Goal: Task Accomplishment & Management: Use online tool/utility

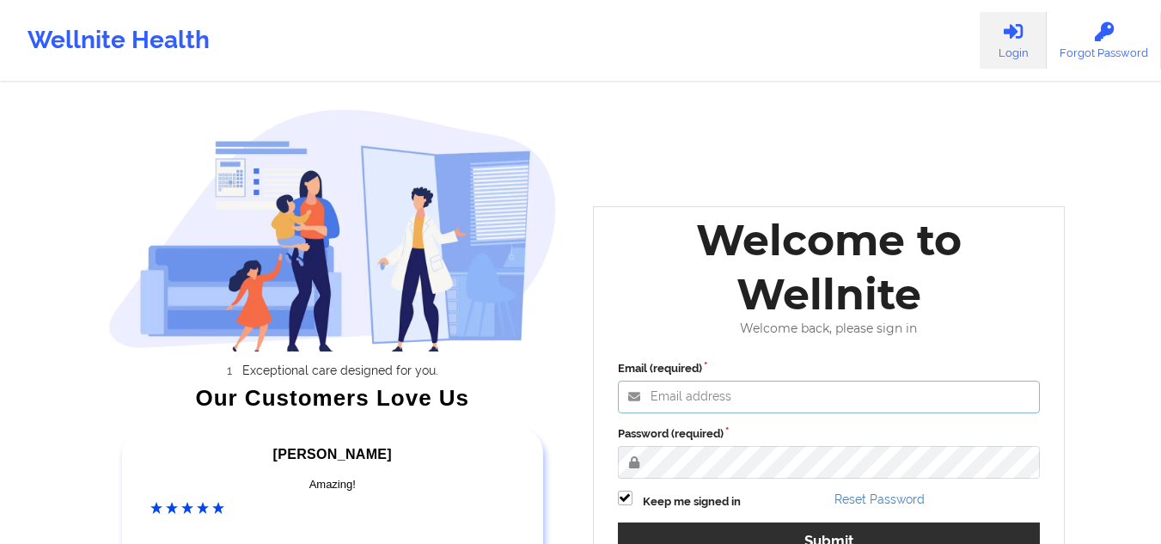
type input "[EMAIL_ADDRESS][DOMAIN_NAME]"
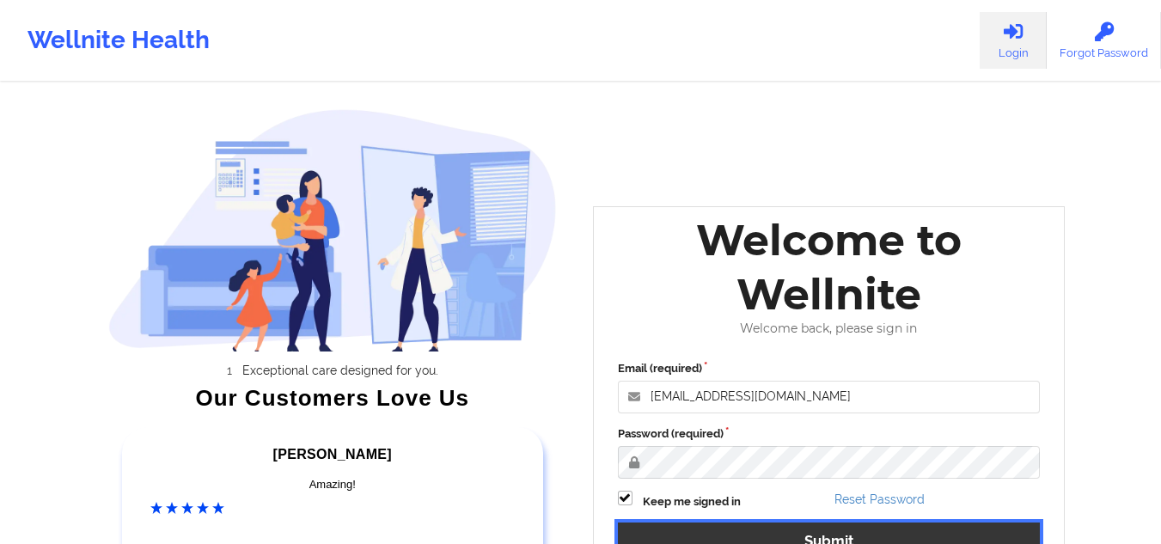
click at [674, 528] on button "Submit" at bounding box center [829, 540] width 423 height 37
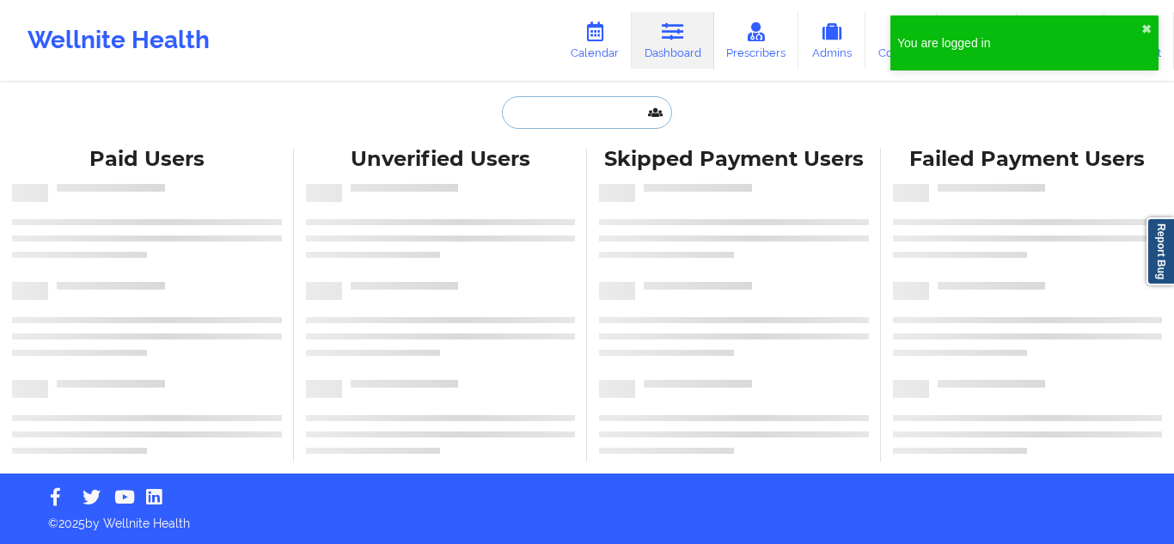
click at [561, 117] on input "text" at bounding box center [587, 112] width 170 height 33
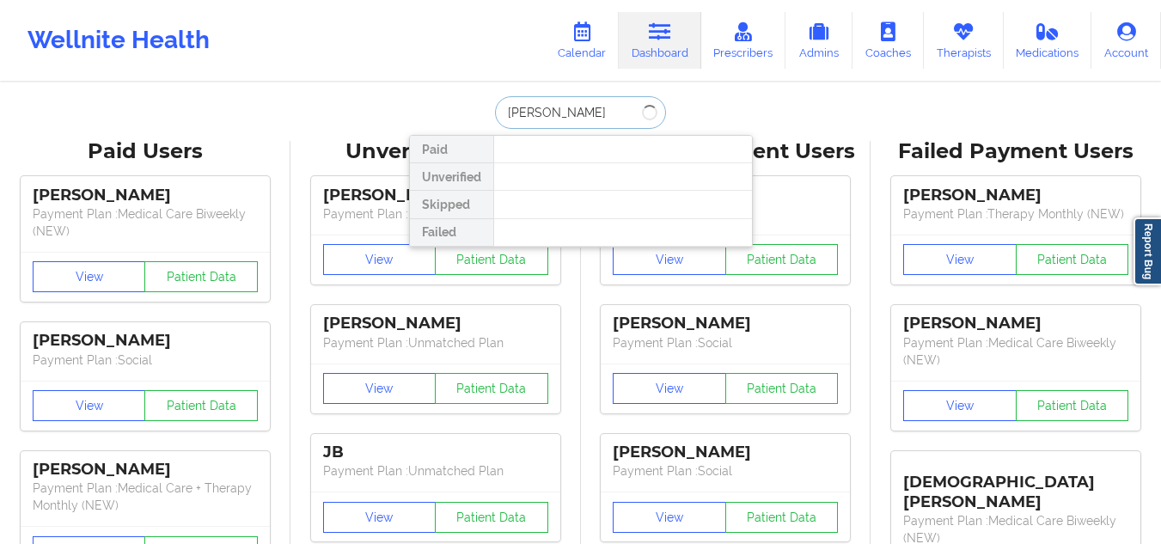
type input "[PERSON_NAME]"
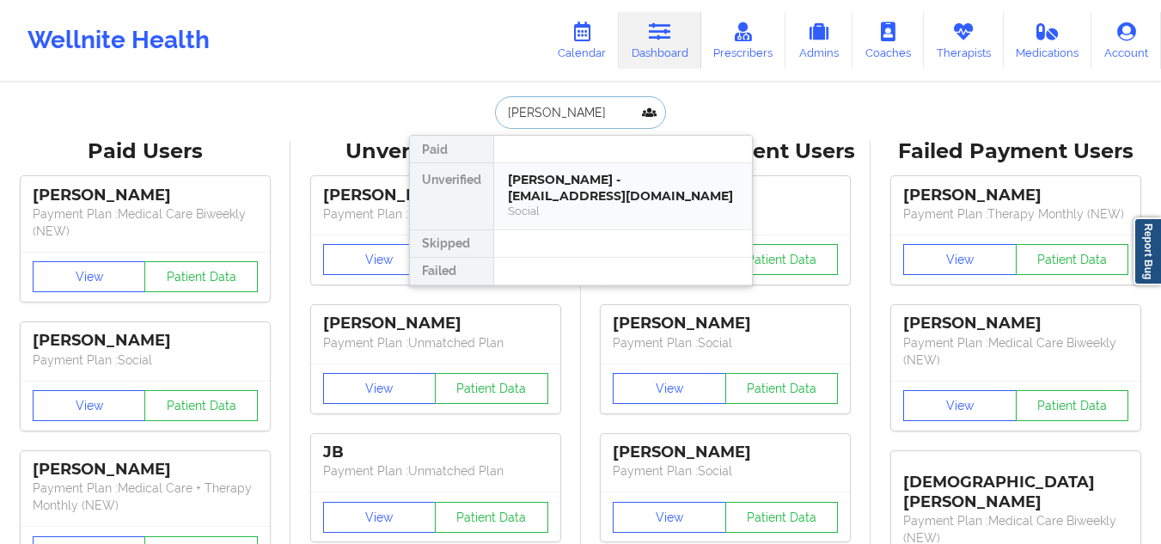
click at [560, 188] on div "[PERSON_NAME] - [EMAIL_ADDRESS][DOMAIN_NAME]" at bounding box center [623, 188] width 230 height 32
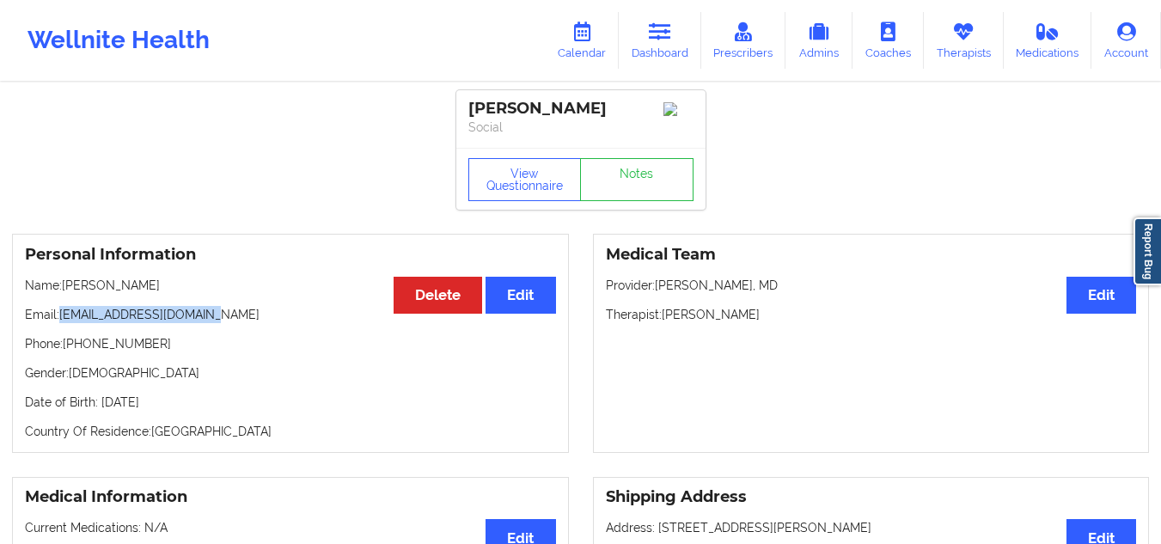
drag, startPoint x: 217, startPoint y: 320, endPoint x: 64, endPoint y: 324, distance: 153.0
click at [64, 323] on p "Email: [EMAIL_ADDRESS][DOMAIN_NAME]" at bounding box center [290, 314] width 531 height 17
click at [164, 323] on p "Email: [EMAIL_ADDRESS][DOMAIN_NAME]" at bounding box center [290, 314] width 531 height 17
click at [154, 322] on p "Email: [EMAIL_ADDRESS][DOMAIN_NAME]" at bounding box center [290, 314] width 531 height 17
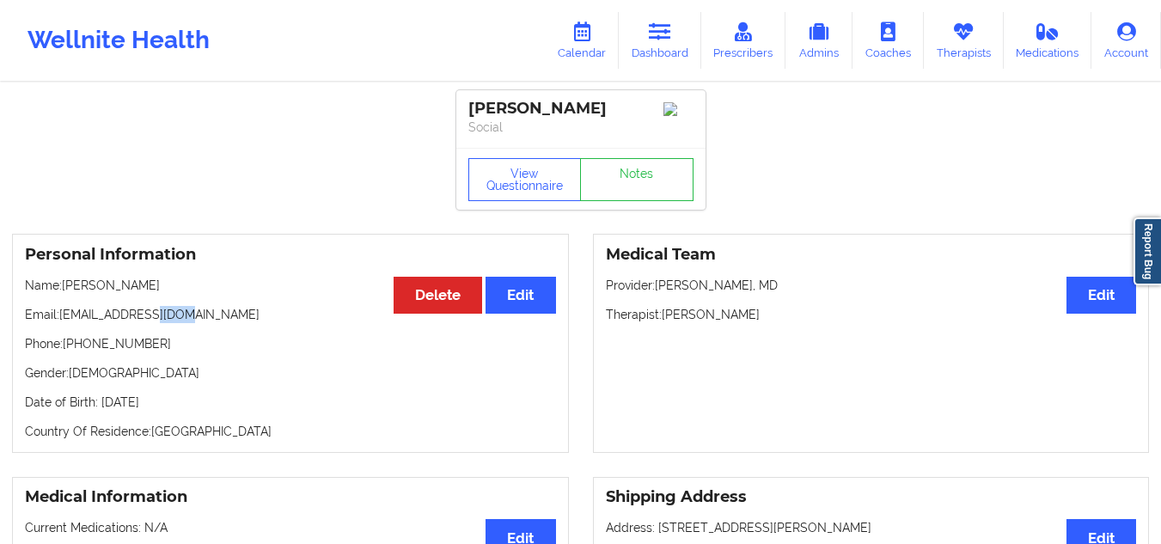
click at [154, 322] on p "Email: [EMAIL_ADDRESS][DOMAIN_NAME]" at bounding box center [290, 314] width 531 height 17
click at [156, 322] on p "Email: [EMAIL_ADDRESS][DOMAIN_NAME]" at bounding box center [290, 314] width 531 height 17
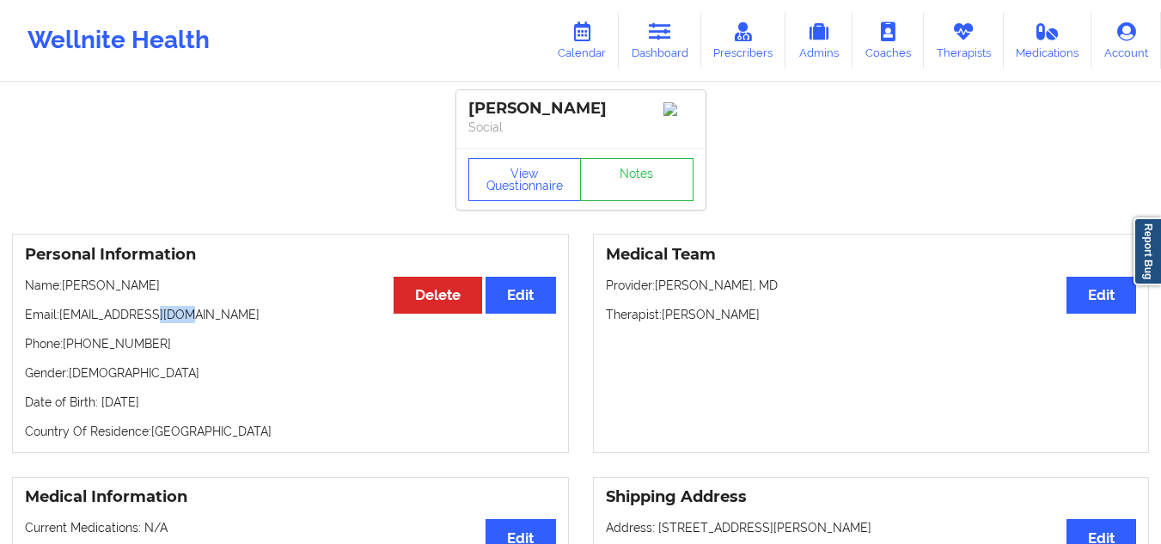
click at [156, 322] on p "Email: [EMAIL_ADDRESS][DOMAIN_NAME]" at bounding box center [290, 314] width 531 height 17
drag, startPoint x: 221, startPoint y: 318, endPoint x: 60, endPoint y: 320, distance: 160.7
click at [60, 320] on p "Email: [EMAIL_ADDRESS][DOMAIN_NAME]" at bounding box center [290, 314] width 531 height 17
copy p "[EMAIL_ADDRESS][DOMAIN_NAME]"
click at [656, 26] on icon at bounding box center [660, 31] width 22 height 19
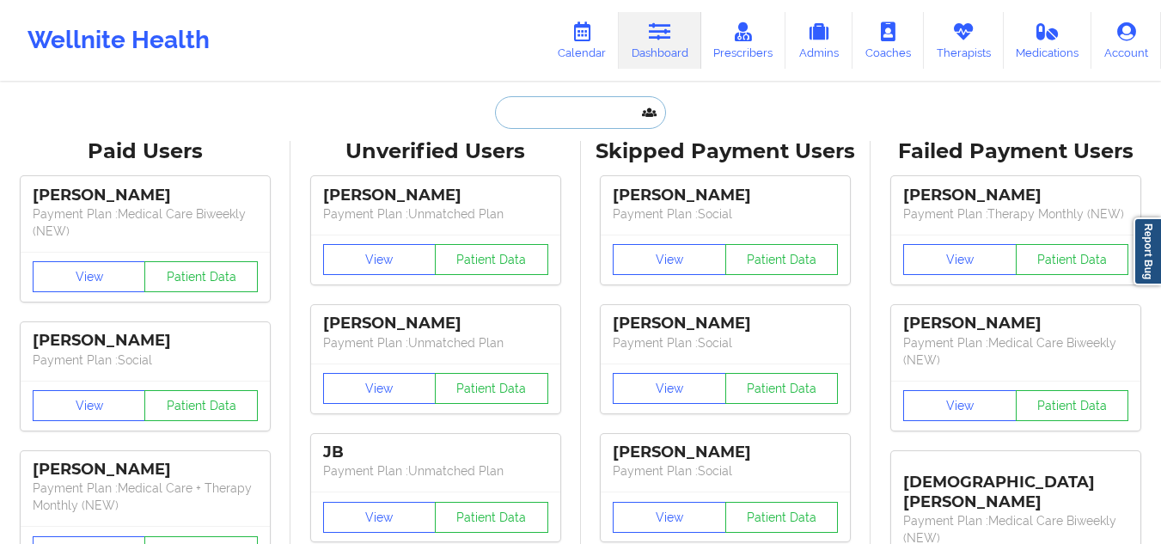
click at [560, 121] on input "text" at bounding box center [580, 112] width 170 height 33
paste input "[PERSON_NAME]"
type input "[PERSON_NAME]"
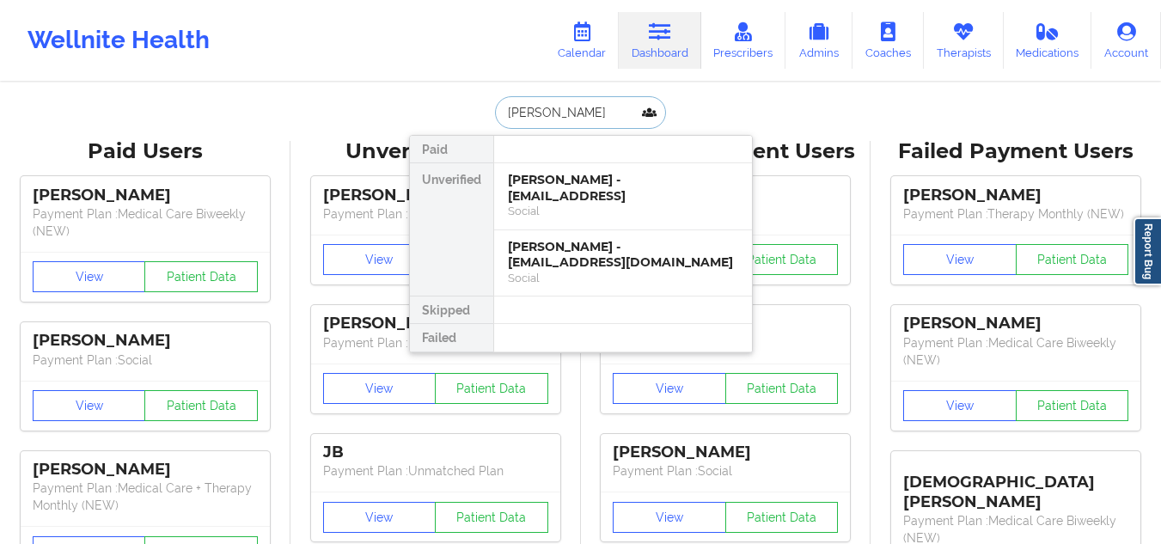
click at [579, 212] on div "Social" at bounding box center [623, 211] width 230 height 15
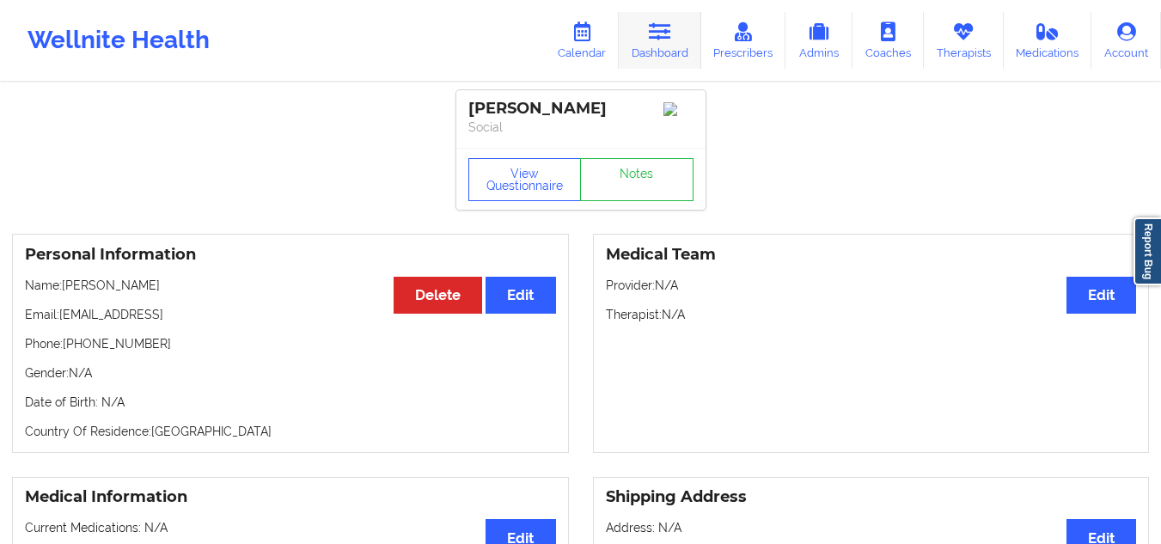
click at [654, 44] on link "Dashboard" at bounding box center [660, 40] width 82 height 57
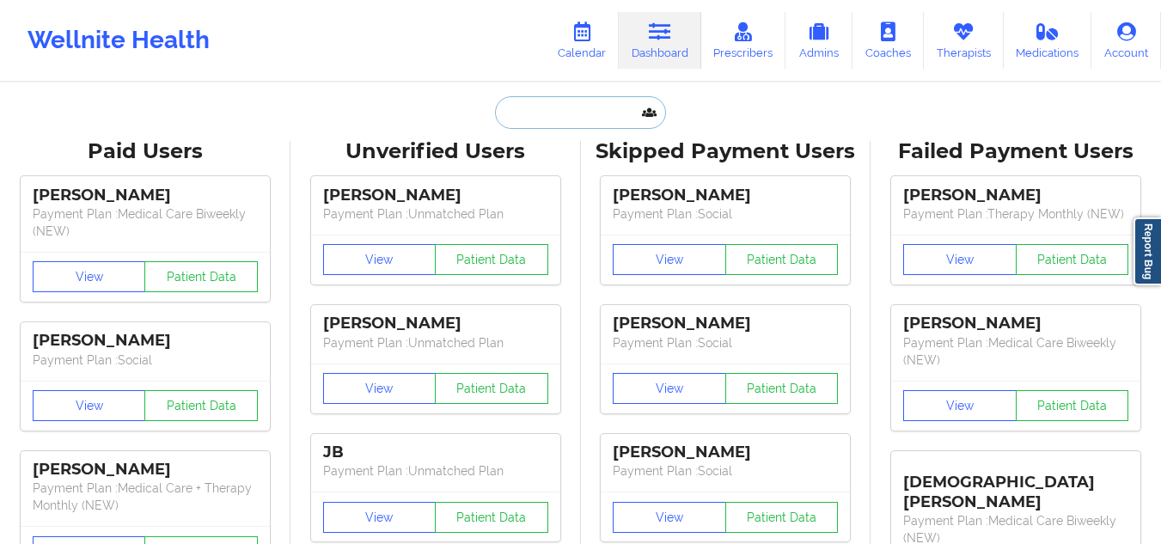
click at [567, 101] on input "text" at bounding box center [580, 112] width 170 height 33
paste input "[PERSON_NAME]"
type input "[PERSON_NAME]"
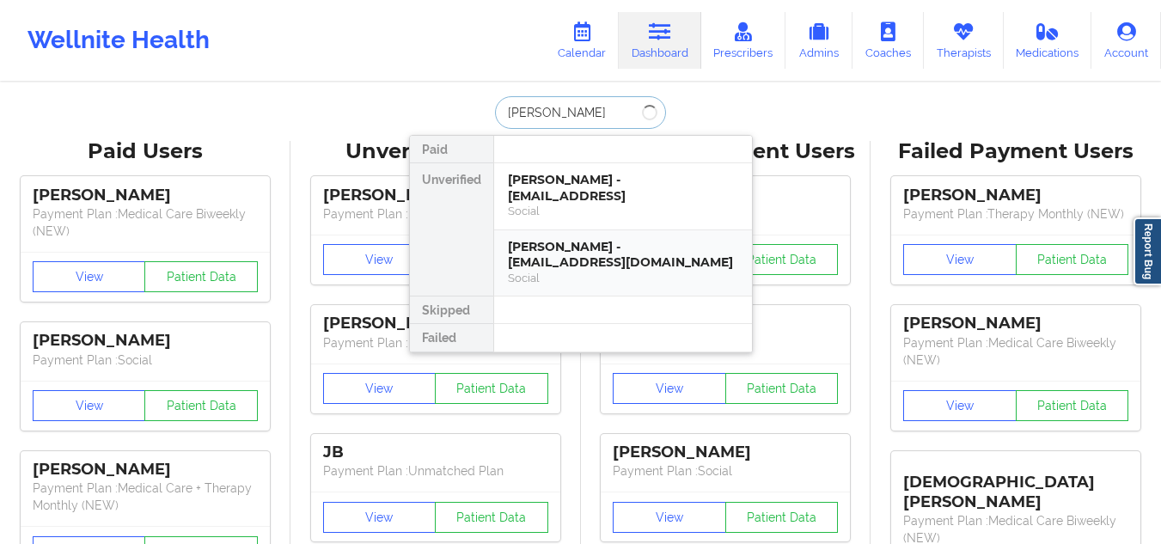
click at [590, 255] on div "[PERSON_NAME] - [EMAIL_ADDRESS][DOMAIN_NAME]" at bounding box center [623, 255] width 230 height 32
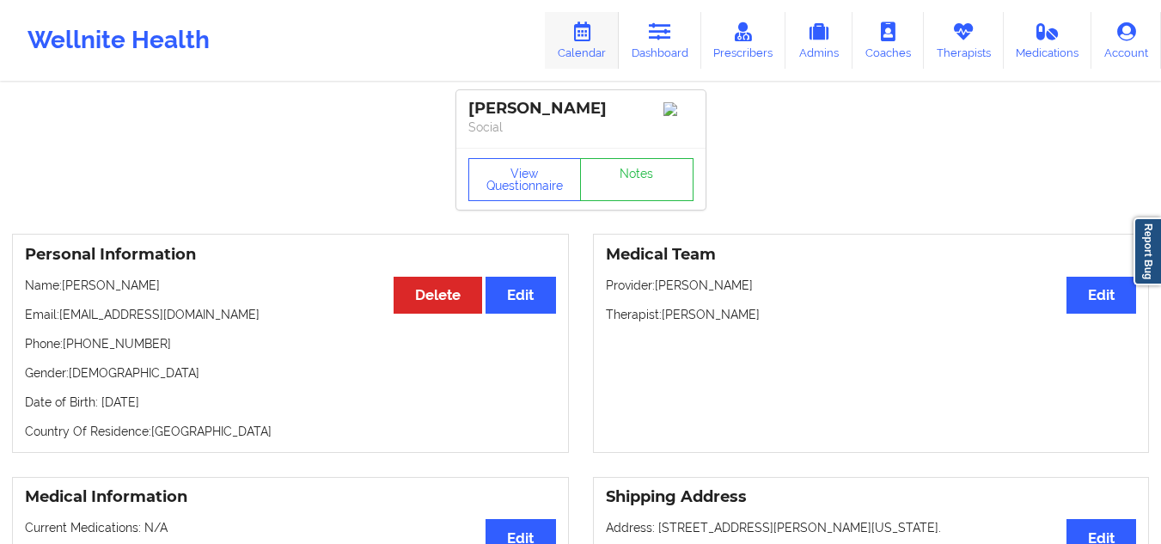
click at [579, 44] on link "Calendar" at bounding box center [582, 40] width 74 height 57
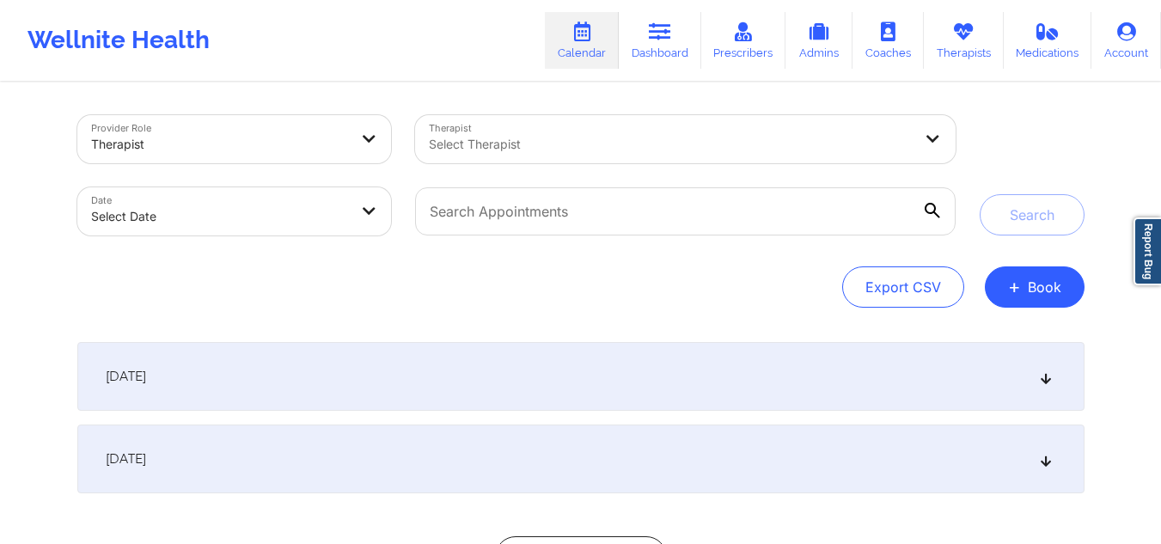
click at [498, 140] on div at bounding box center [671, 144] width 484 height 21
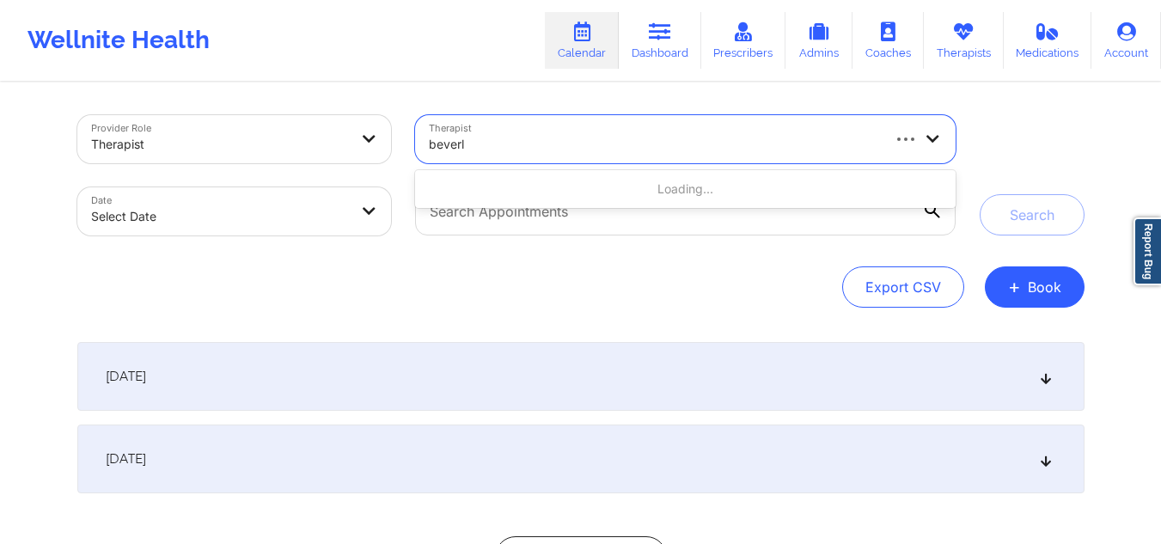
type input "[PERSON_NAME]"
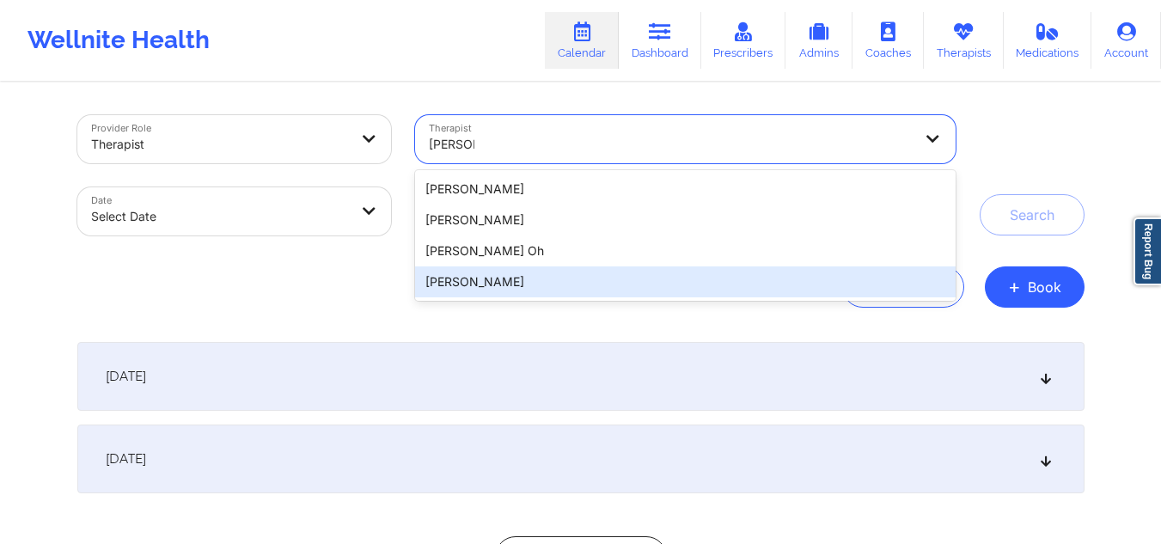
click at [494, 273] on div "[PERSON_NAME]" at bounding box center [685, 281] width 540 height 31
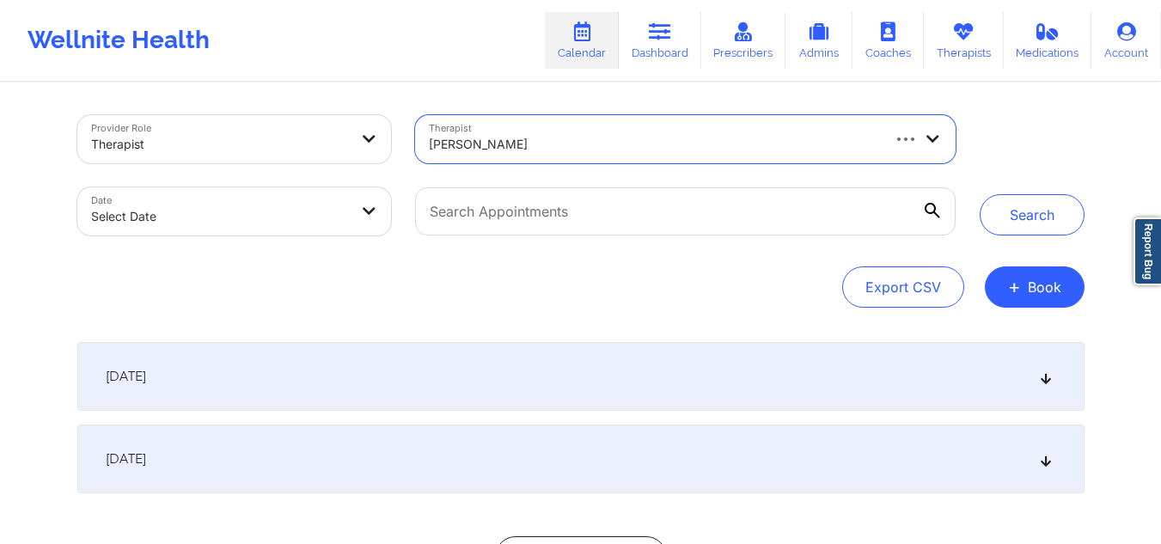
click at [302, 229] on body "Wellnite Health Calendar Dashboard Prescribers Admins Coaches Therapists Medica…" at bounding box center [580, 272] width 1161 height 544
select select "2025-8"
select select "2025-9"
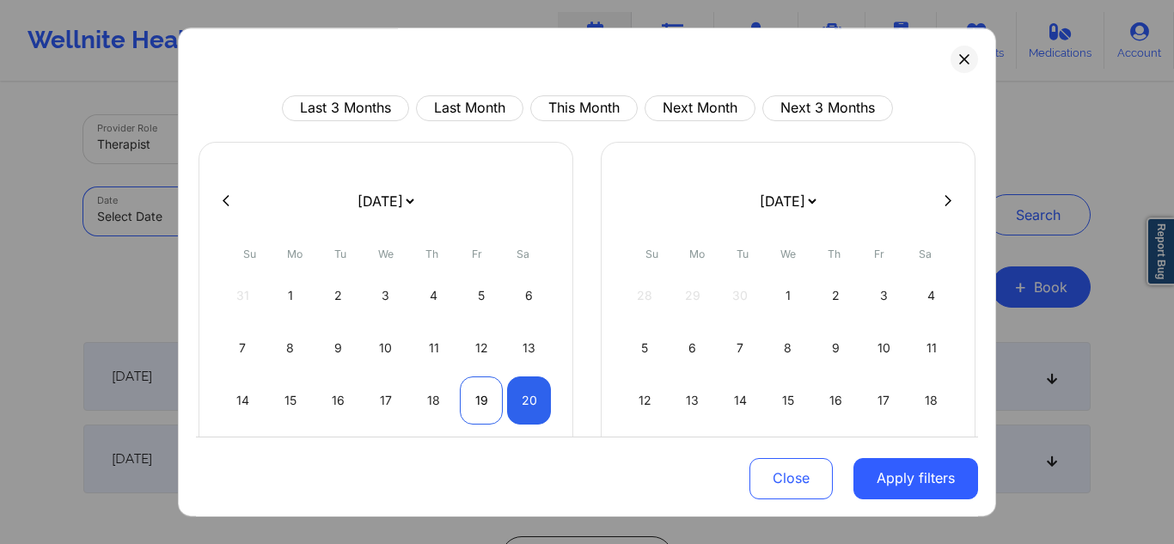
click at [481, 401] on div "19" at bounding box center [482, 400] width 44 height 48
select select "2025-8"
select select "2025-9"
select select "2025-8"
select select "2025-9"
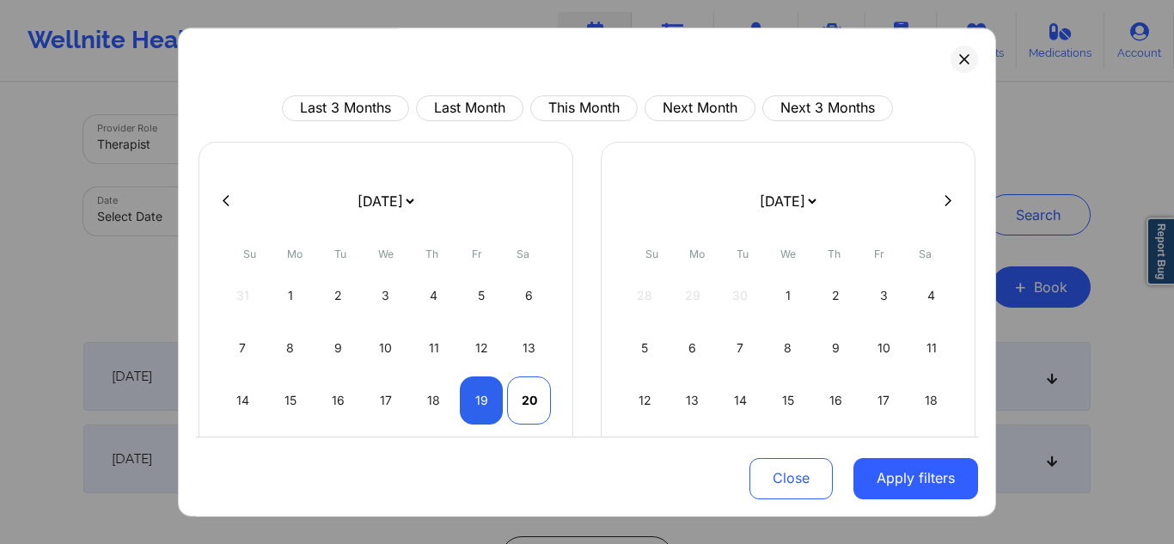
click at [536, 406] on div "20" at bounding box center [529, 400] width 44 height 48
select select "2025-8"
select select "2025-9"
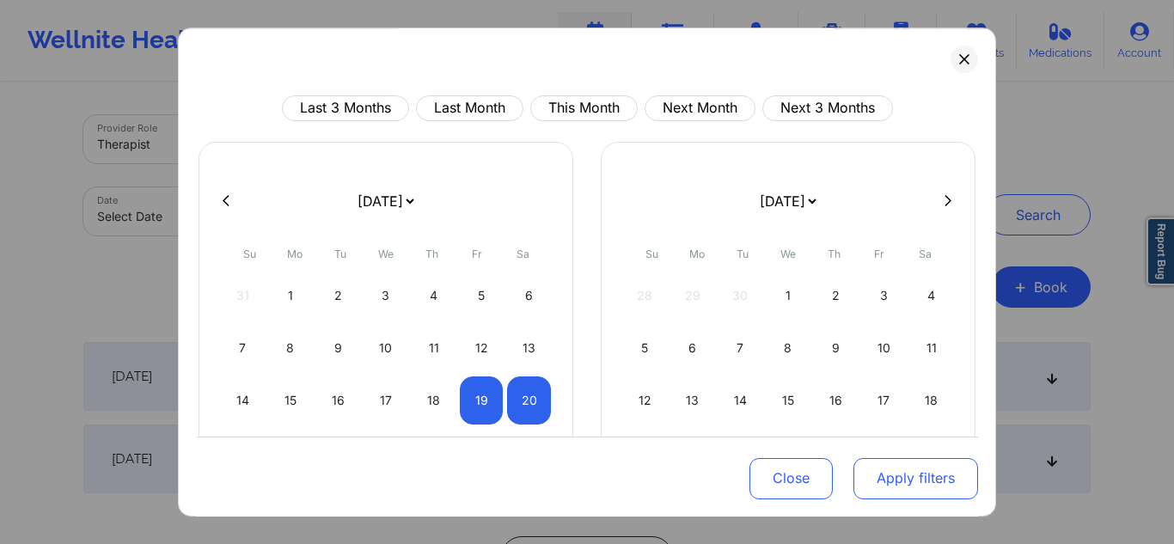
click at [946, 473] on button "Apply filters" at bounding box center [915, 477] width 125 height 41
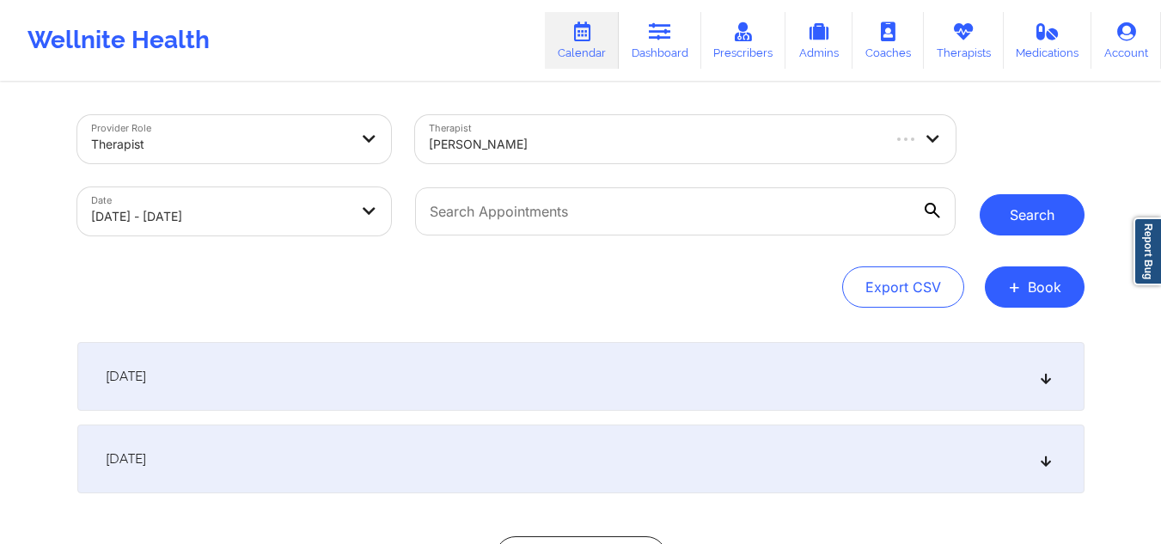
click at [1030, 213] on button "Search" at bounding box center [1031, 214] width 105 height 41
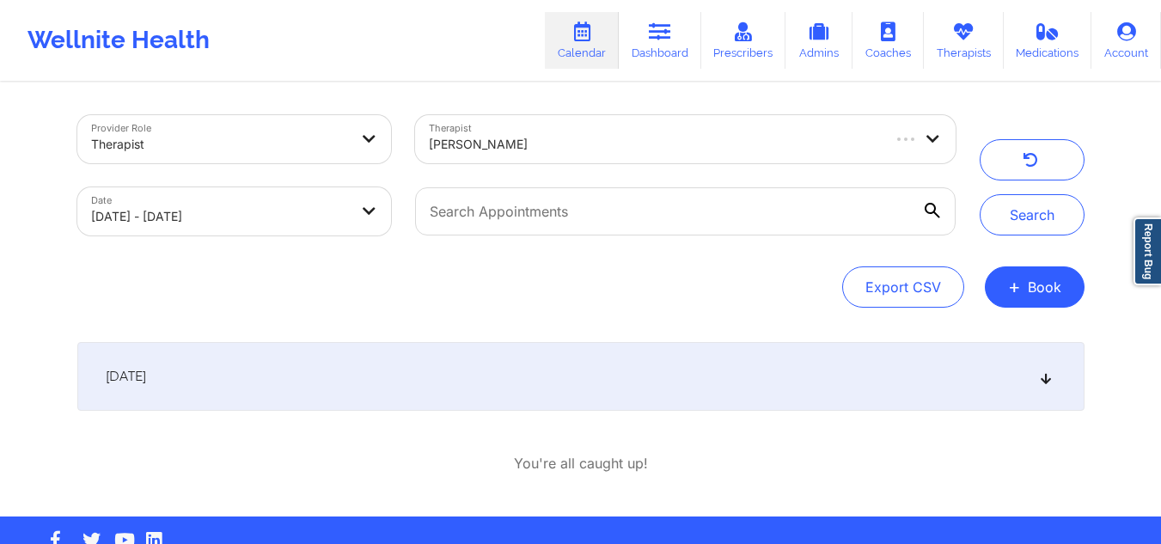
click at [1046, 381] on icon at bounding box center [1045, 376] width 15 height 12
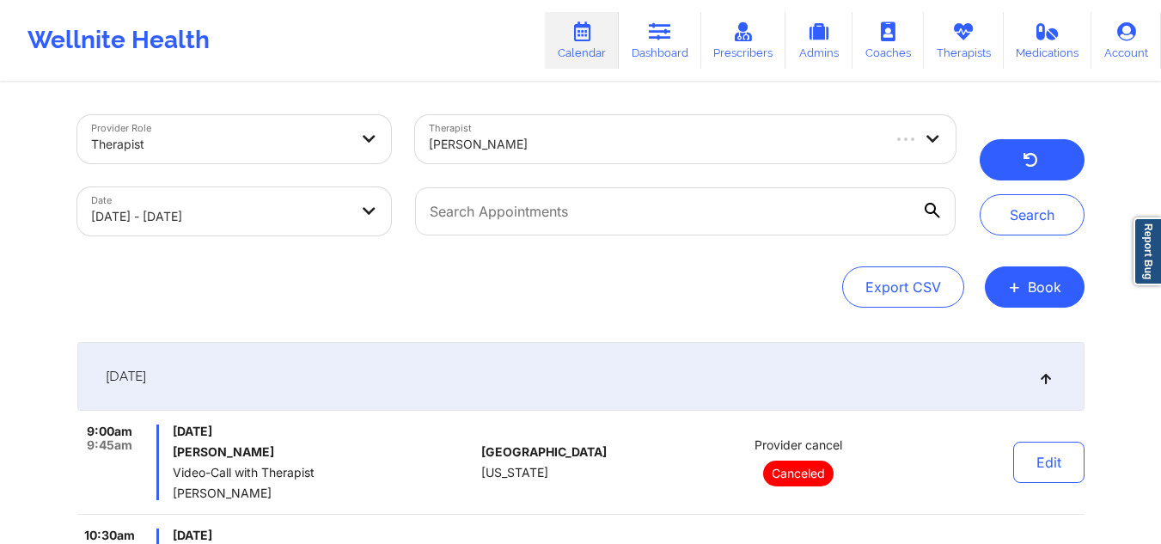
click at [1034, 164] on icon "button" at bounding box center [1030, 163] width 16 height 14
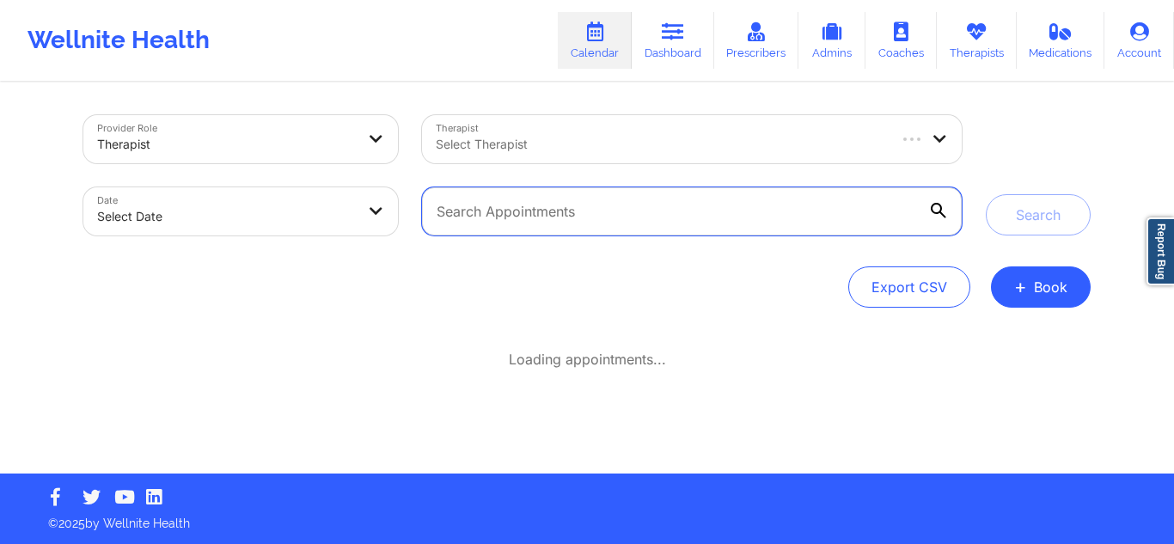
click at [616, 235] on input "text" at bounding box center [692, 211] width 540 height 48
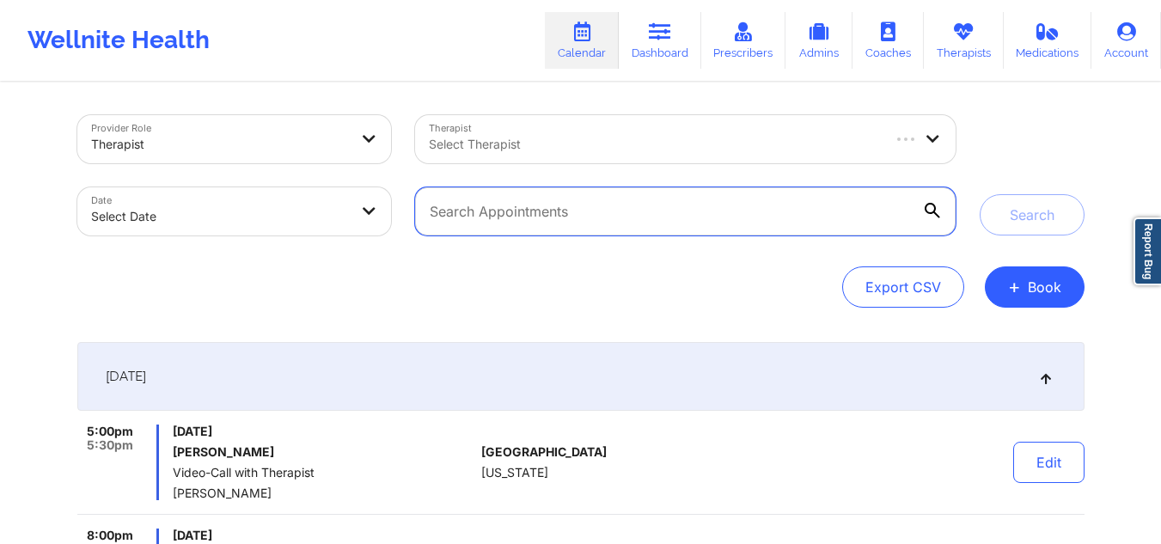
paste input "[PERSON_NAME]"
type input "[PERSON_NAME]"
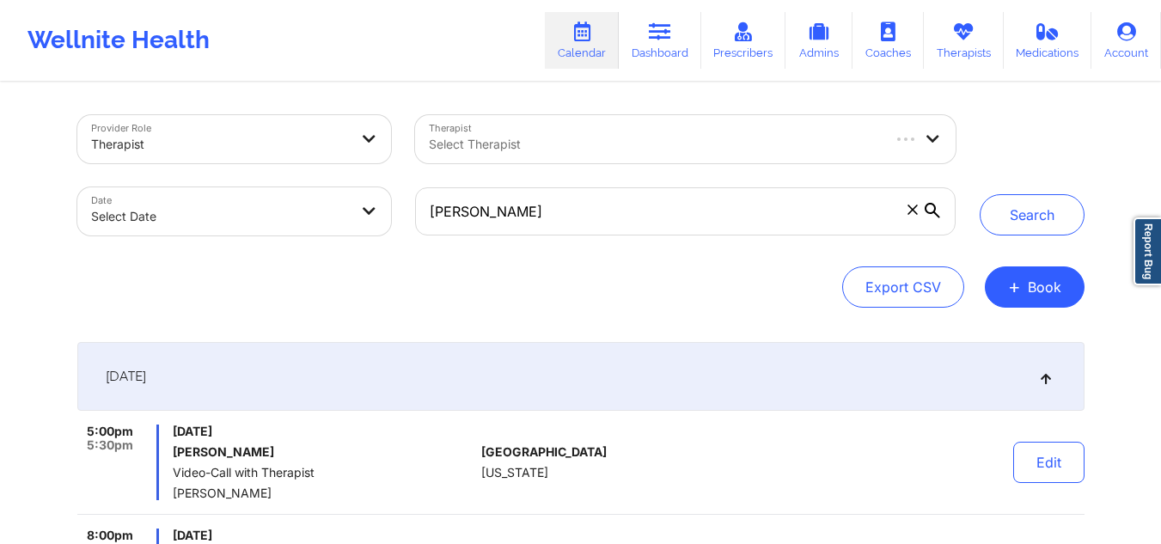
click at [934, 212] on icon at bounding box center [931, 210] width 15 height 15
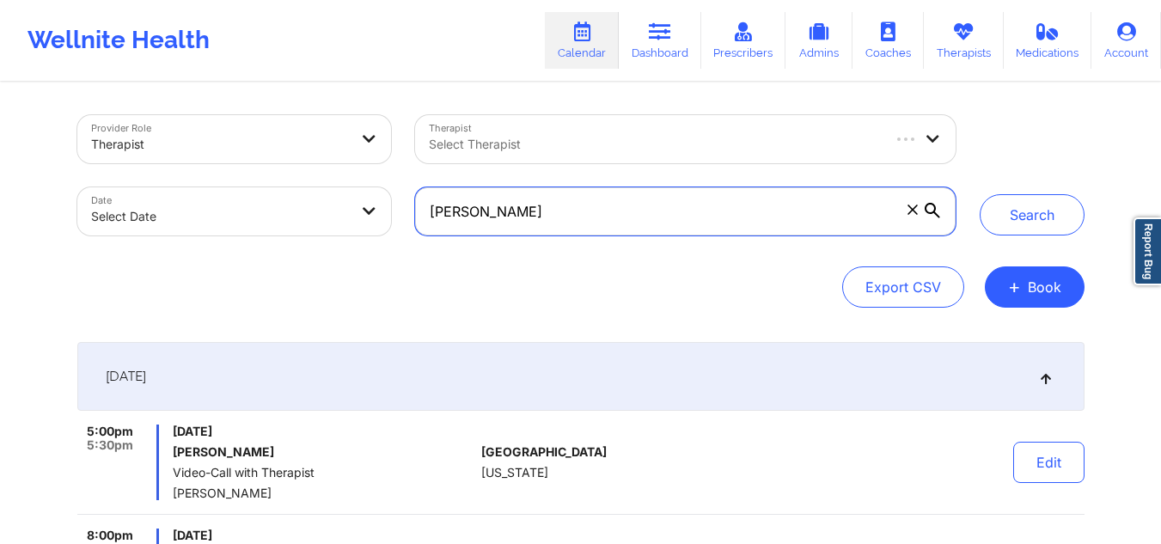
click at [934, 212] on input "[PERSON_NAME]" at bounding box center [685, 211] width 540 height 48
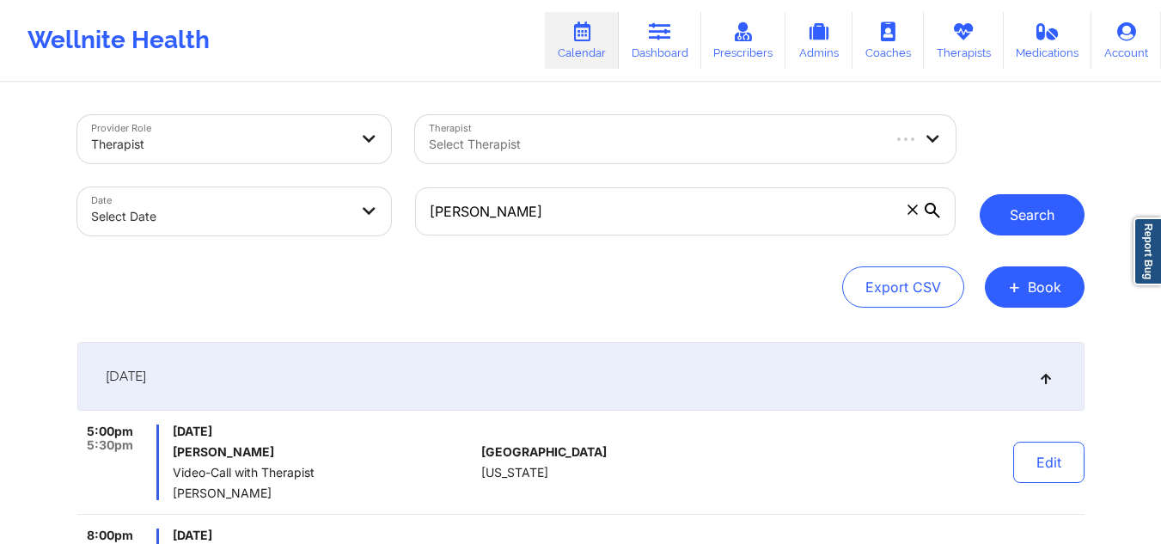
click at [1017, 213] on button "Search" at bounding box center [1031, 214] width 105 height 41
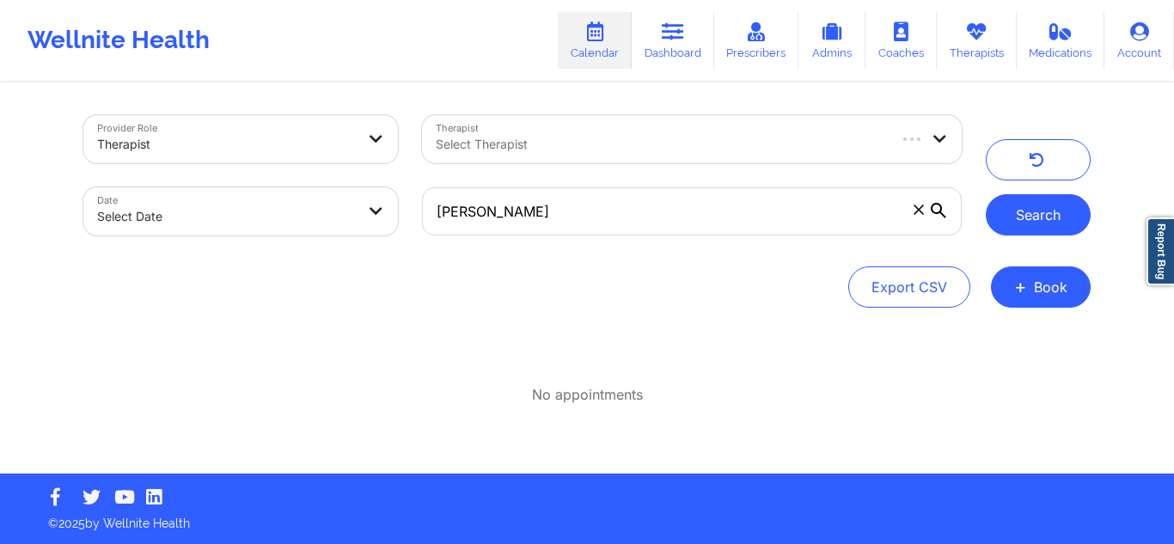
click at [1017, 213] on button "Search" at bounding box center [1037, 214] width 105 height 41
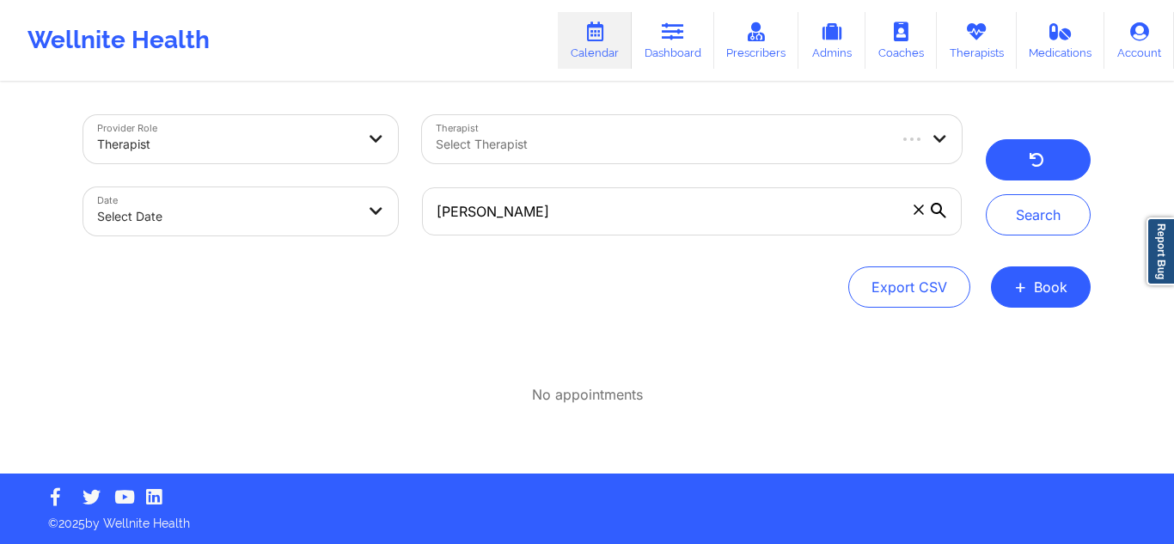
click at [1032, 159] on icon "button" at bounding box center [1036, 163] width 16 height 14
